Goal: Communication & Community: Answer question/provide support

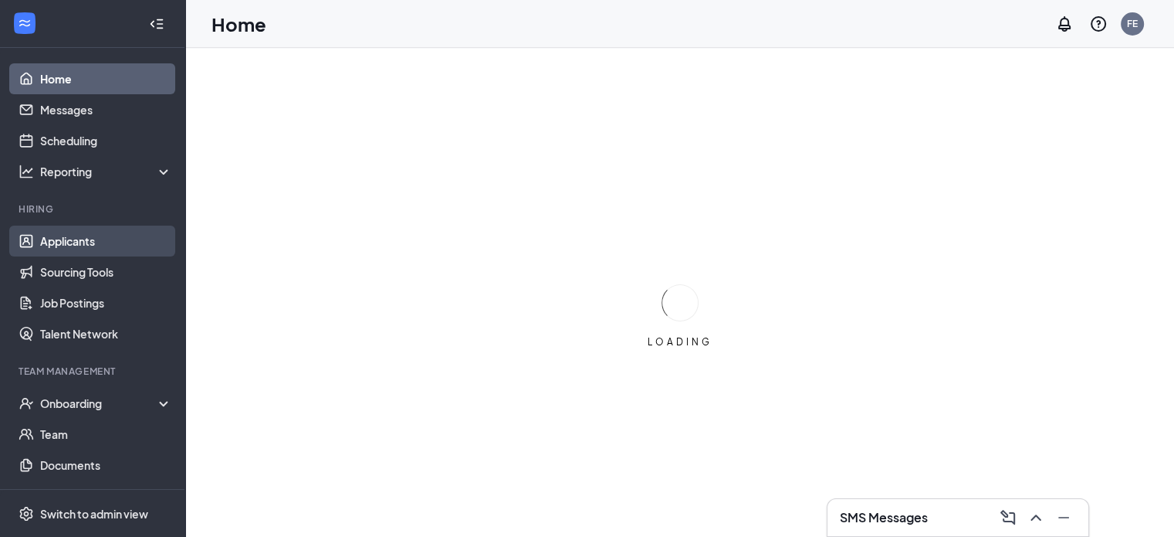
click at [65, 239] on link "Applicants" at bounding box center [106, 240] width 132 height 31
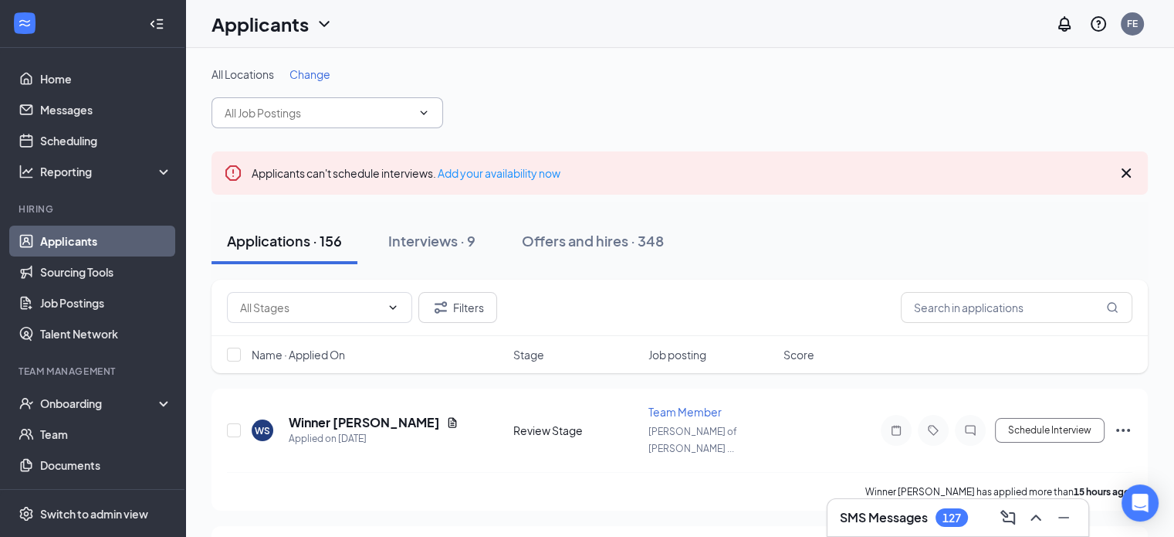
click at [425, 114] on icon "ChevronDown" at bounding box center [424, 113] width 12 height 12
click at [298, 73] on span "Change" at bounding box center [310, 74] width 41 height 14
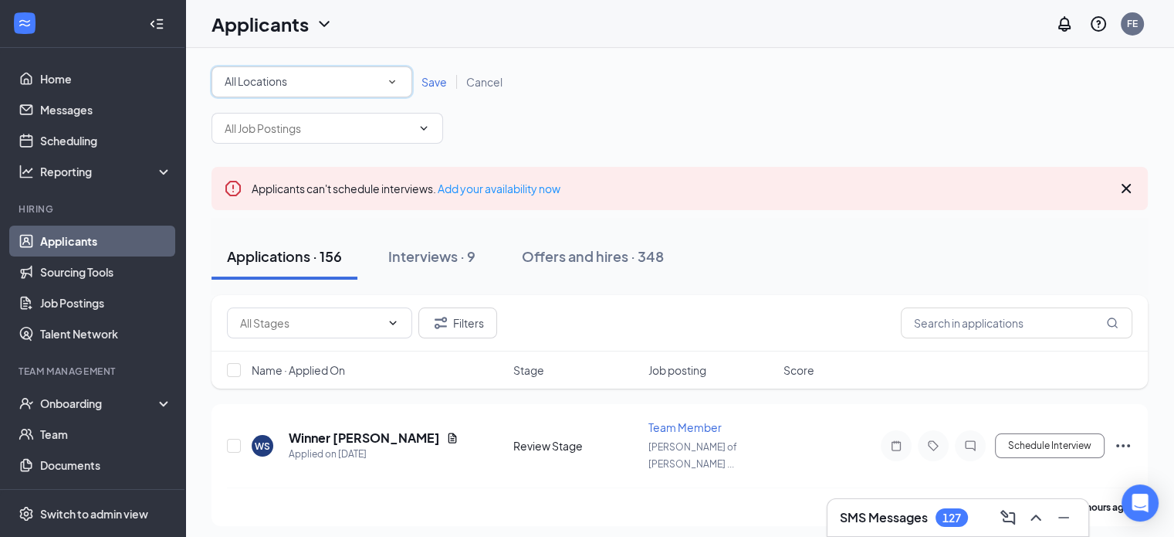
click at [295, 79] on div "All Locations" at bounding box center [312, 82] width 174 height 19
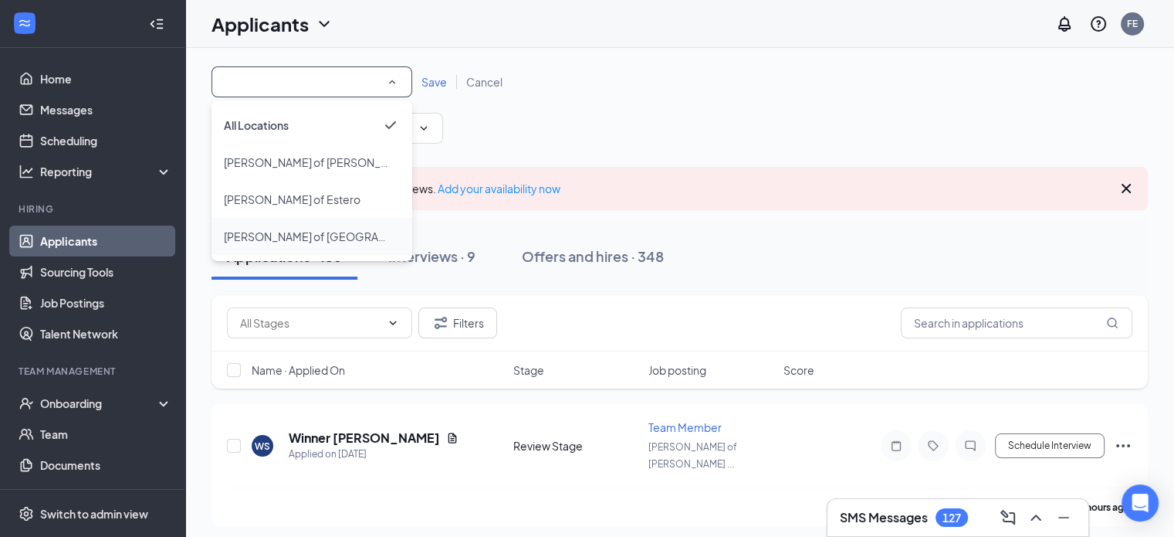
click at [281, 234] on span "[PERSON_NAME] of [GEOGRAPHIC_DATA][PERSON_NAME]" at bounding box center [375, 236] width 303 height 14
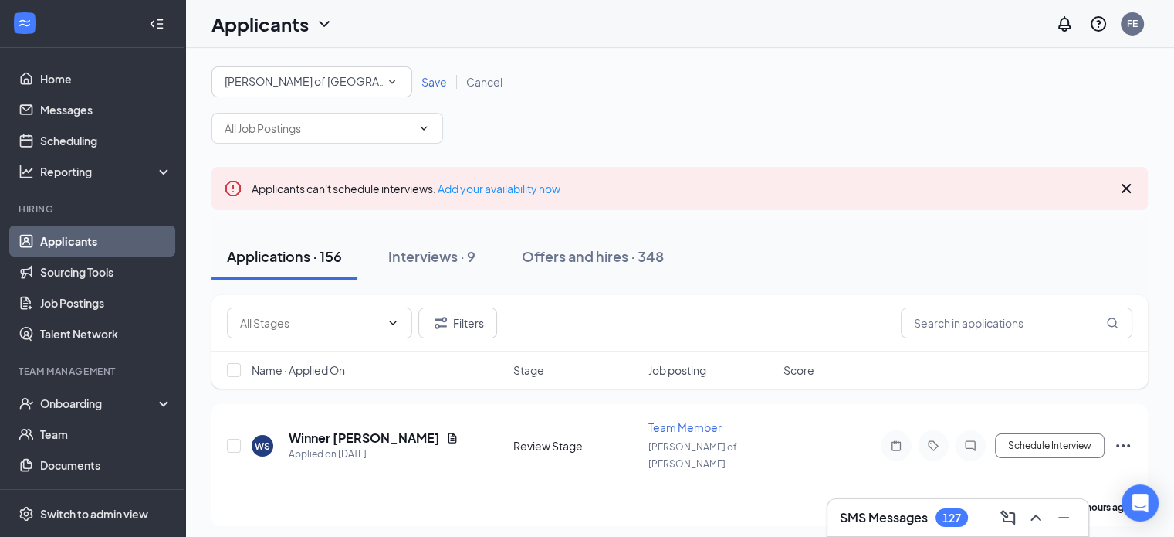
click at [430, 80] on span "Save" at bounding box center [434, 82] width 25 height 14
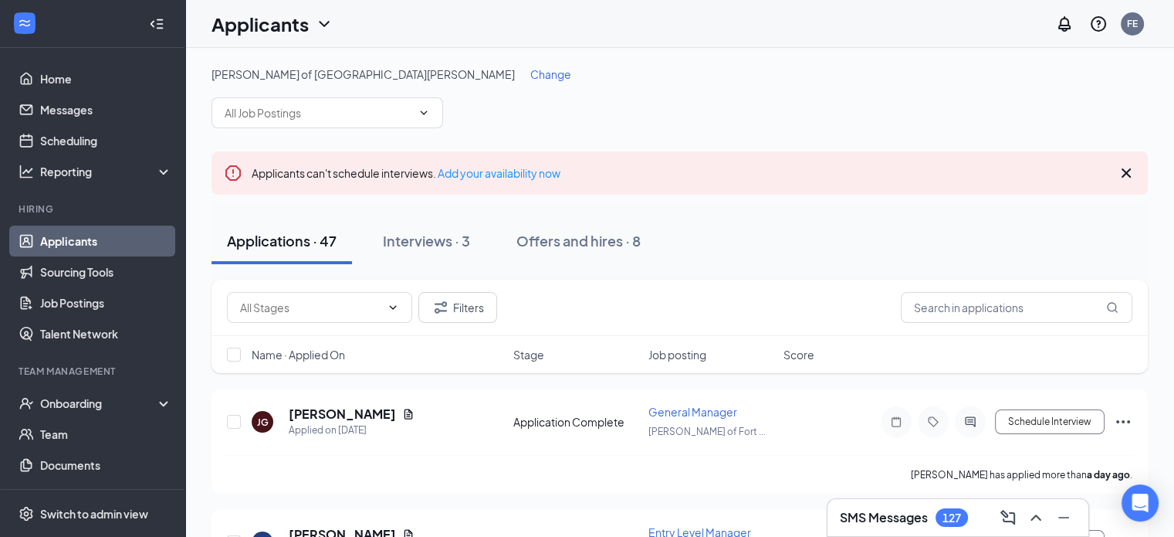
click at [931, 514] on div "SMS Messages 127" at bounding box center [904, 517] width 128 height 19
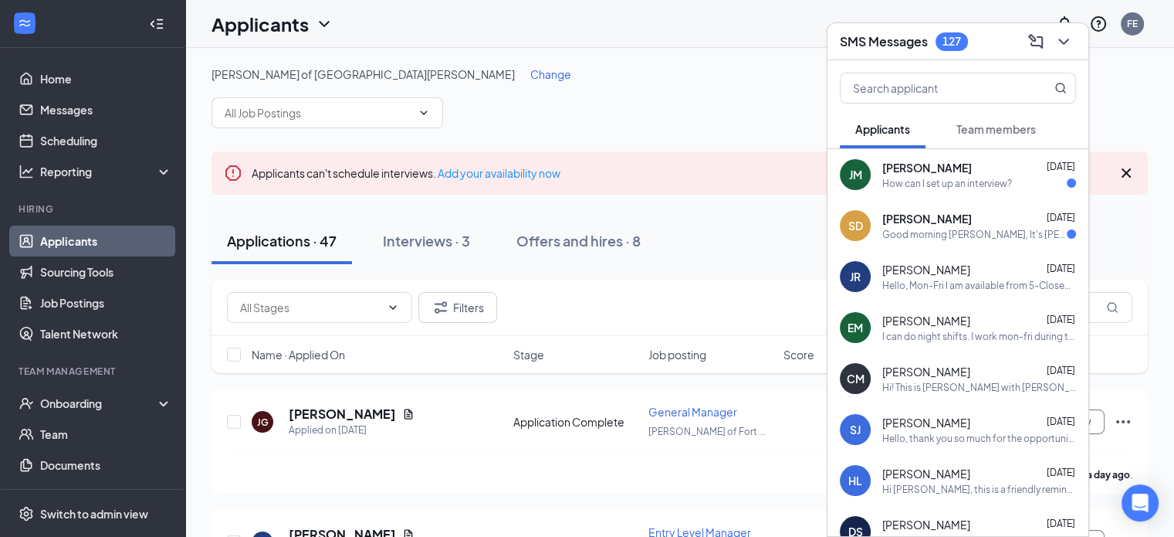
click at [944, 240] on div "Good morning [PERSON_NAME], It's [PERSON_NAME], I know was a little later respo…" at bounding box center [975, 234] width 185 height 13
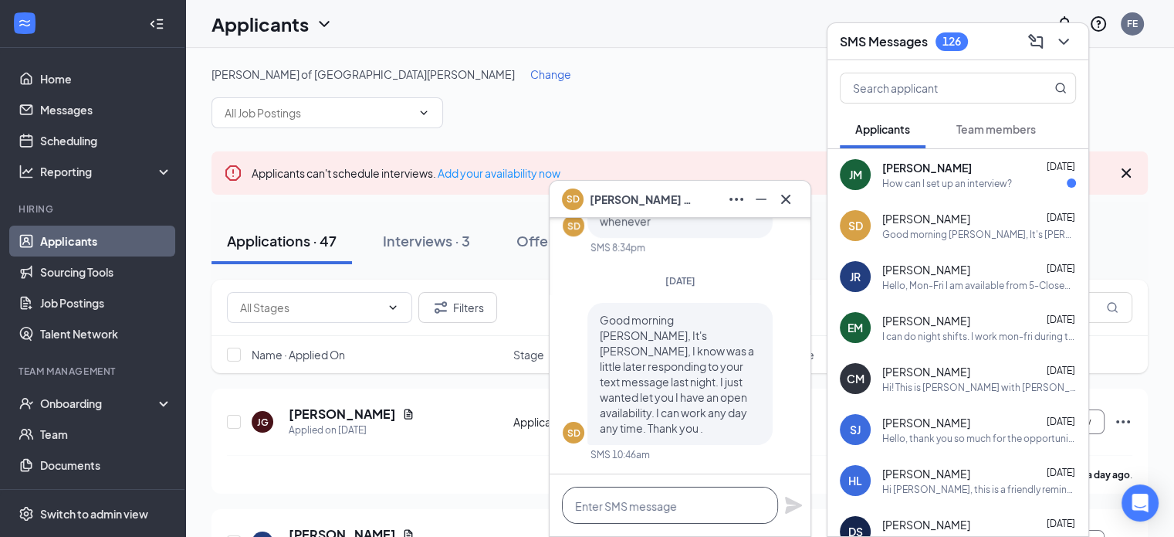
click at [687, 500] on textarea at bounding box center [670, 504] width 216 height 37
type textarea "That is great. Do you have some time Wed or Thur for an interview?"
click at [791, 499] on icon "Plane" at bounding box center [793, 497] width 17 height 17
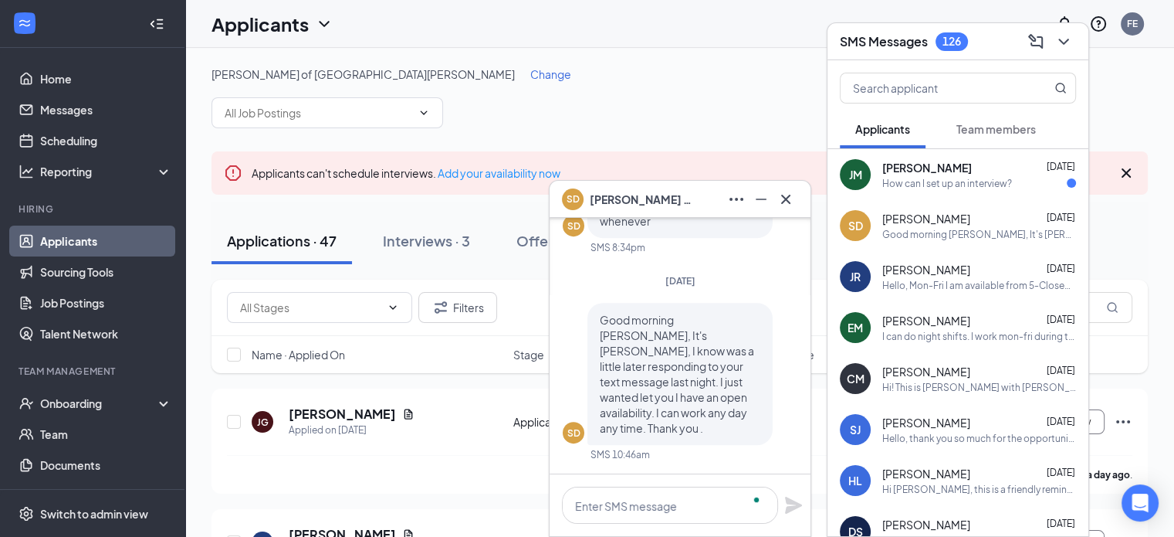
click at [942, 170] on span "[PERSON_NAME]" at bounding box center [928, 167] width 90 height 15
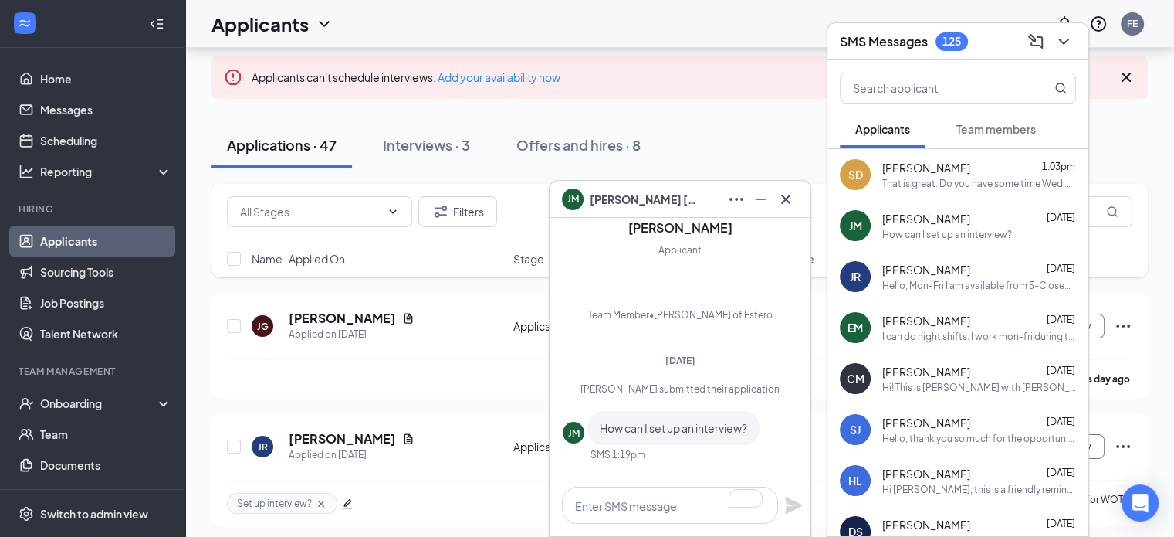
scroll to position [95, 0]
click at [784, 196] on icon "Cross" at bounding box center [786, 199] width 19 height 19
